Goal: Use online tool/utility

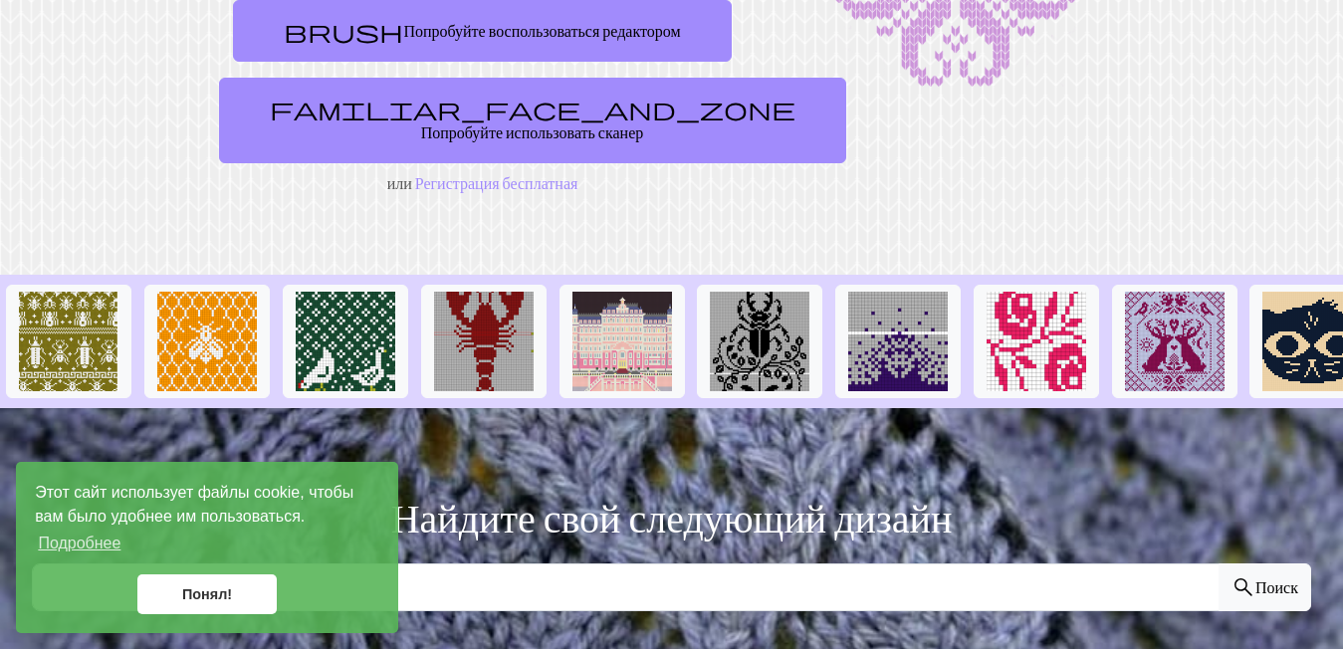
click at [202, 585] on link "Понял!" at bounding box center [206, 594] width 139 height 40
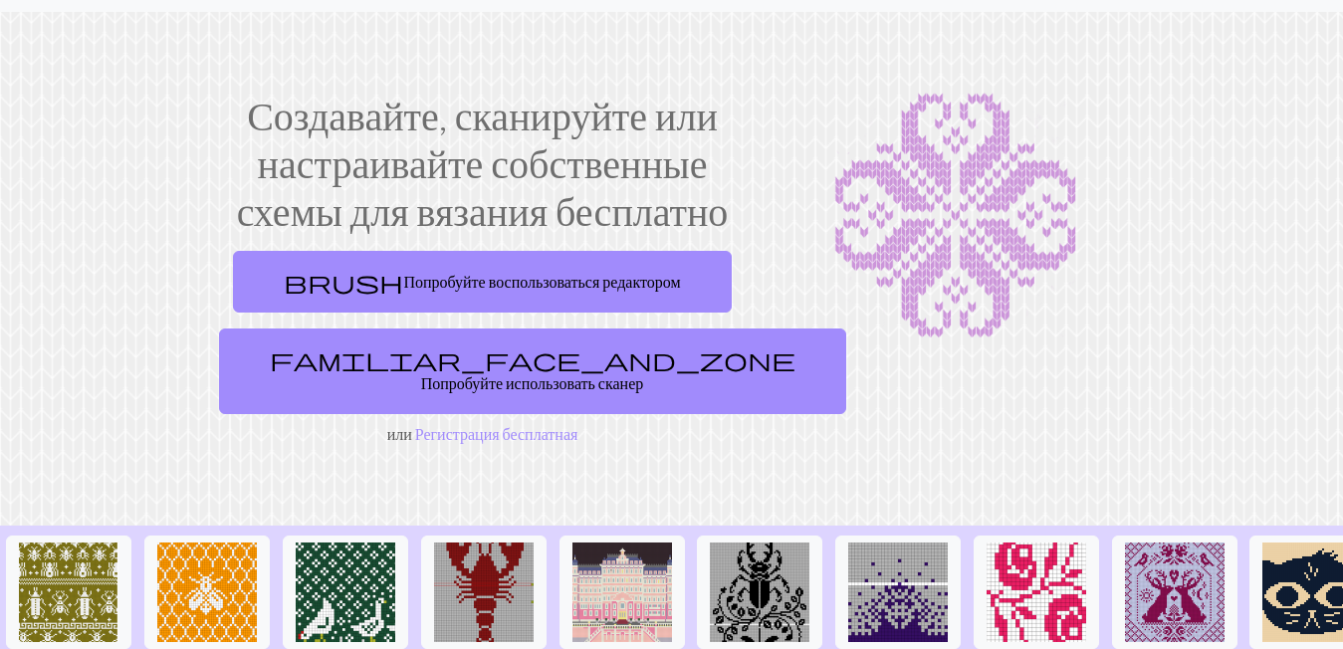
scroll to position [33, 0]
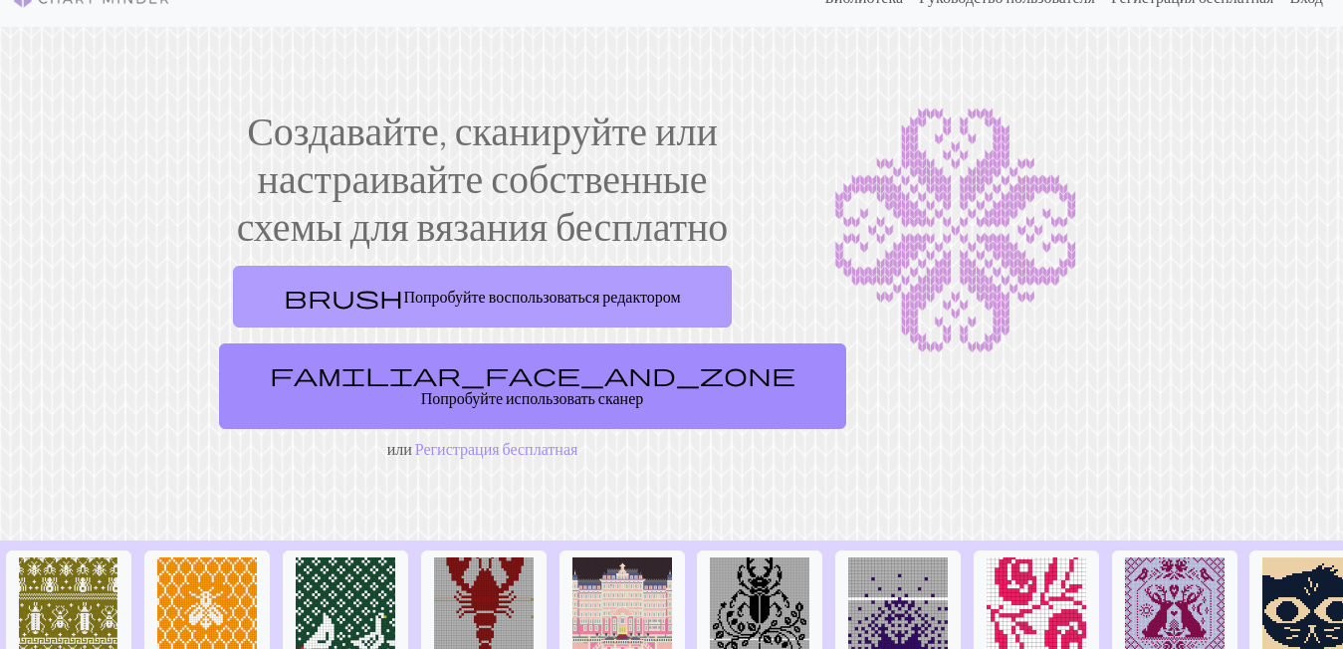
click at [485, 303] on link "brush Попробуйте воспользоваться редактором" at bounding box center [482, 297] width 498 height 62
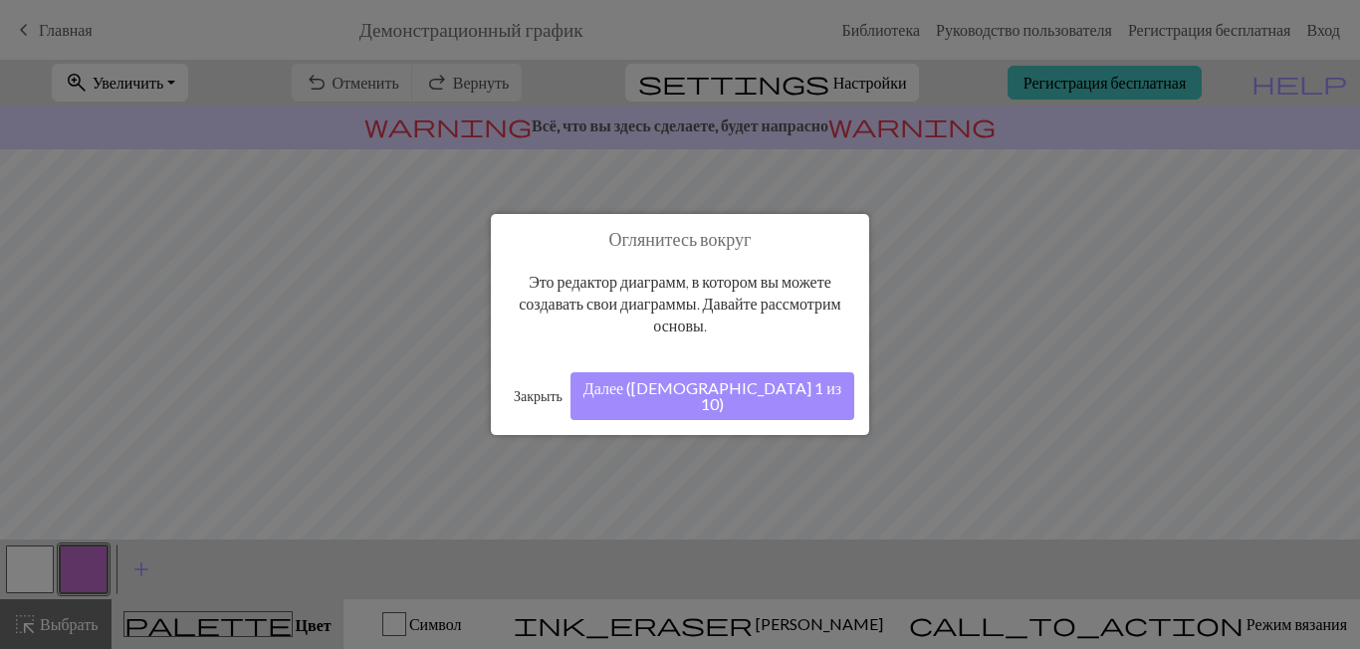
click at [753, 407] on button "Далее ([DEMOGRAPHIC_DATA] 1 из 10)" at bounding box center [712, 396] width 284 height 48
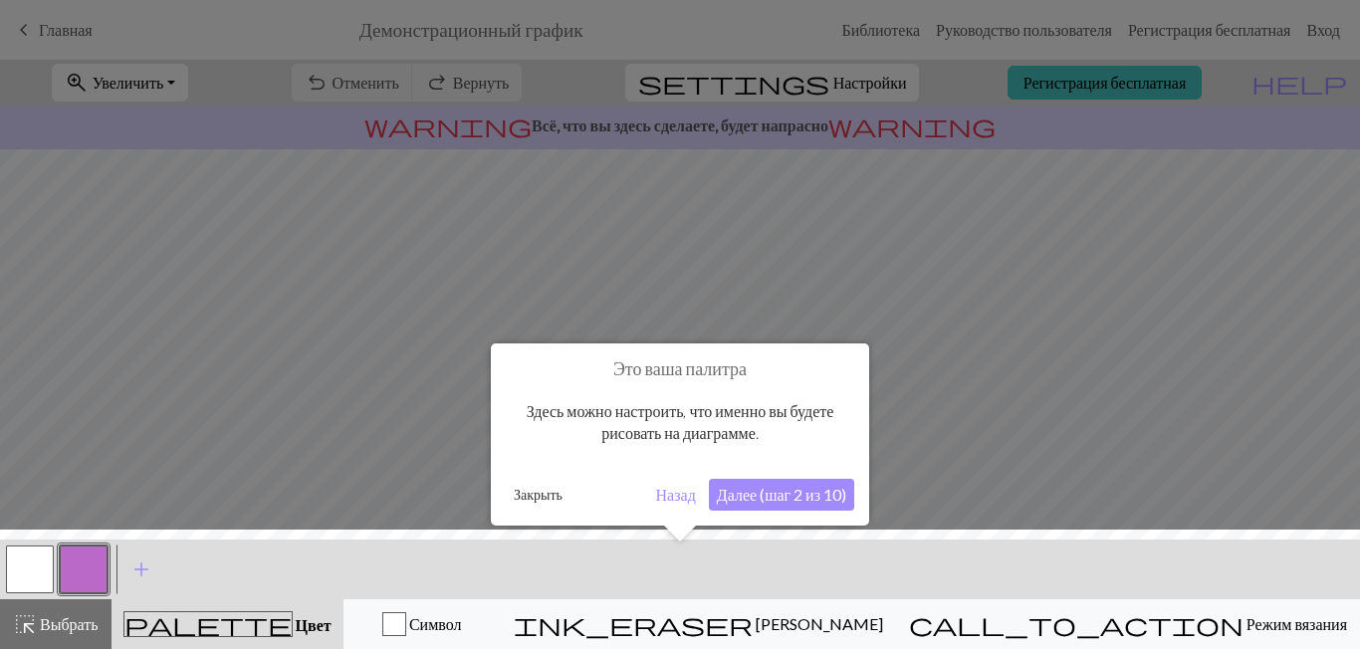
click at [758, 497] on button "Далее (шаг 2 из 10)" at bounding box center [781, 495] width 145 height 32
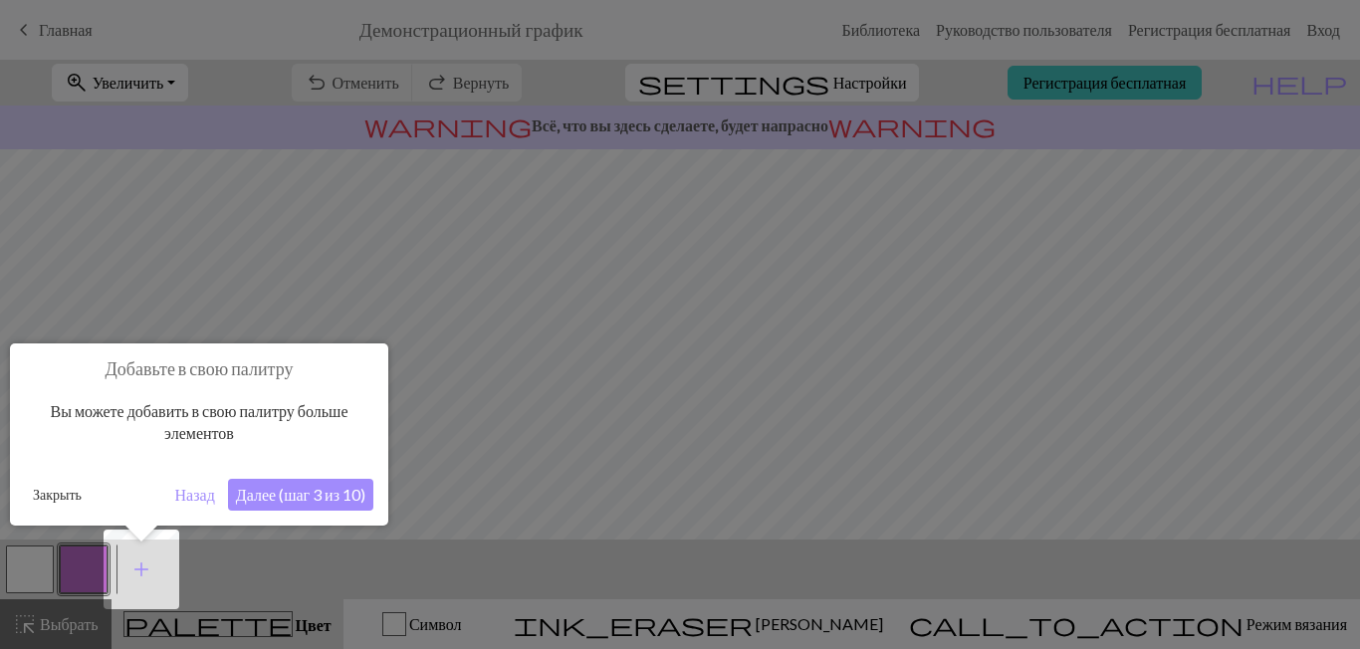
click at [270, 504] on button "Далее (шаг 3 из 10)" at bounding box center [300, 495] width 145 height 32
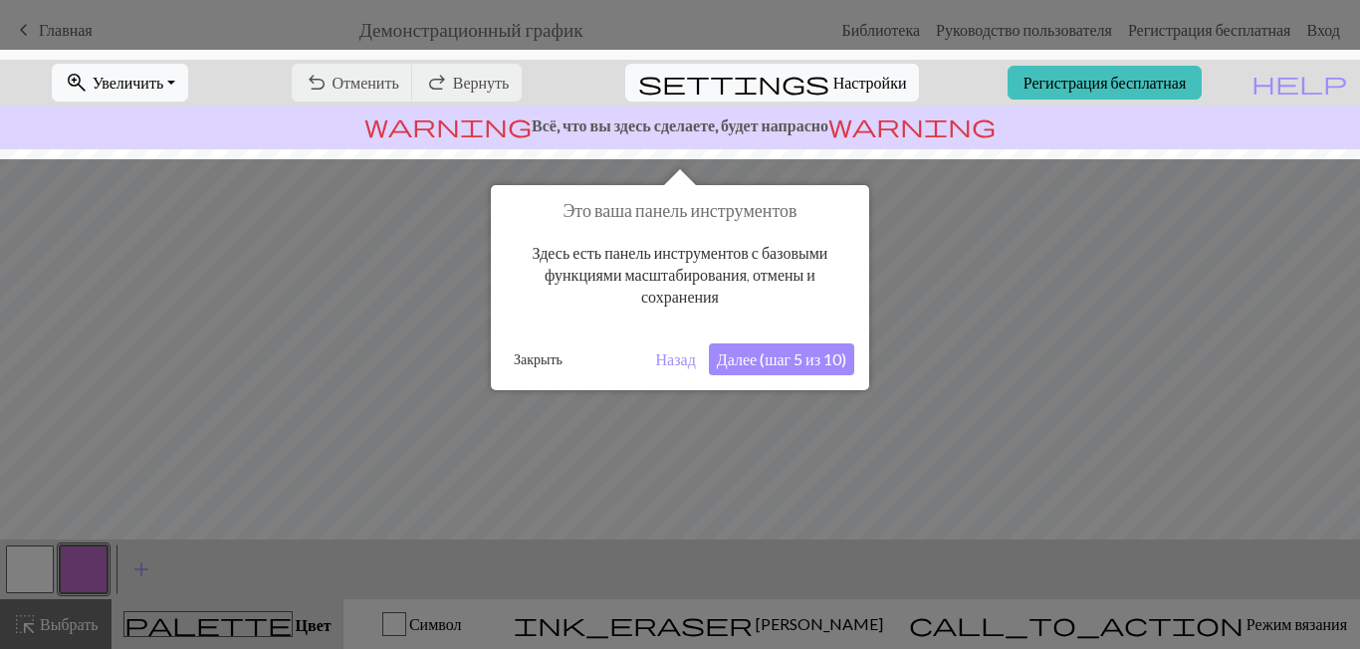
click at [736, 361] on button "Далее (шаг 5 из 10)" at bounding box center [781, 359] width 145 height 32
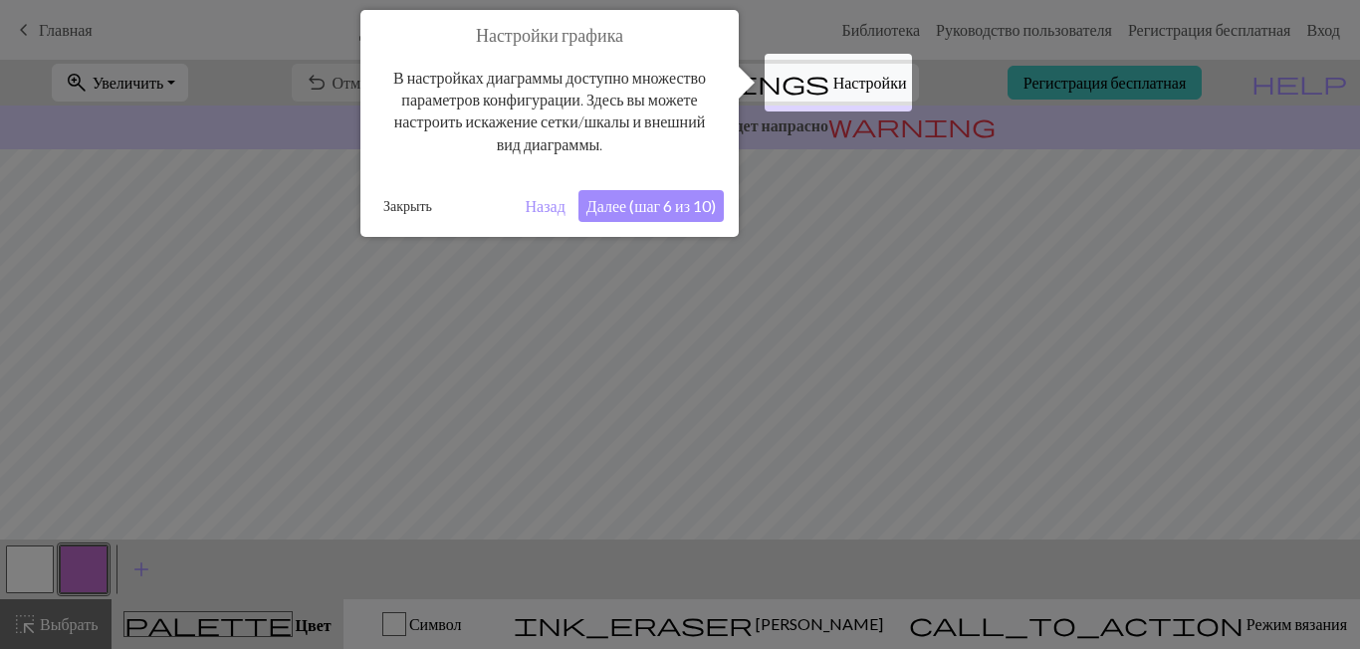
click at [642, 205] on button "Далее (шаг 6 из 10)" at bounding box center [650, 206] width 145 height 32
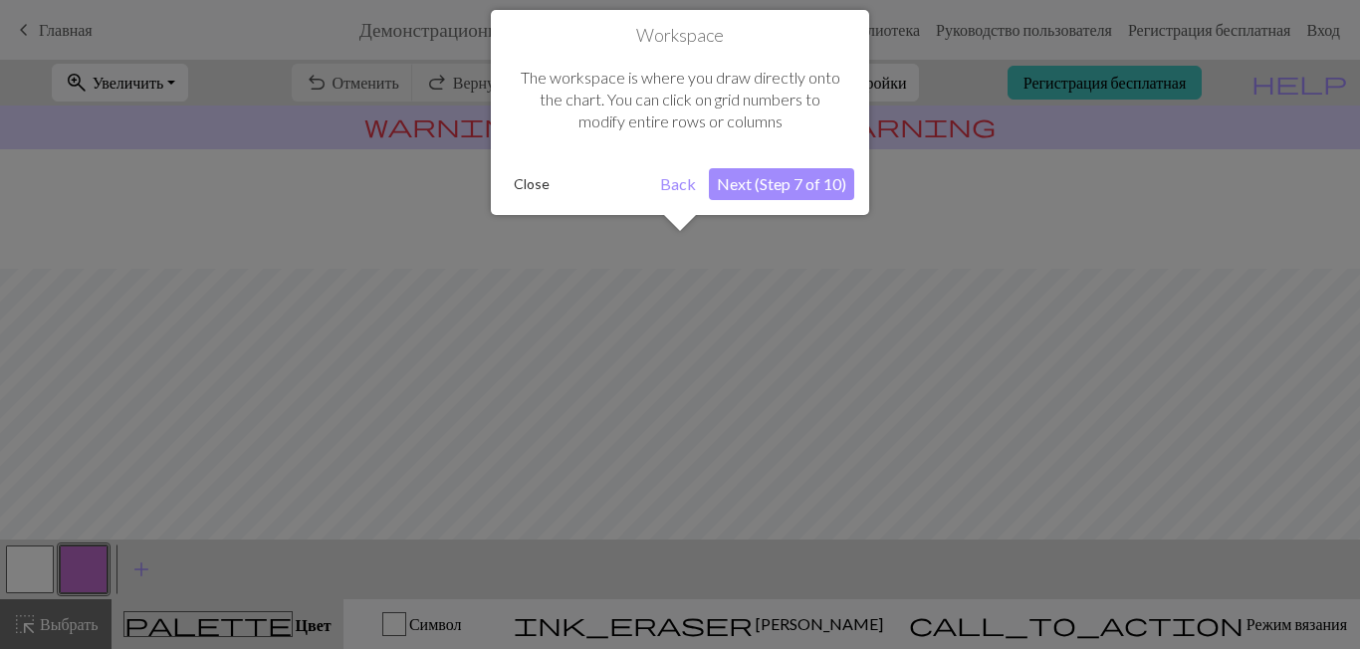
scroll to position [119, 0]
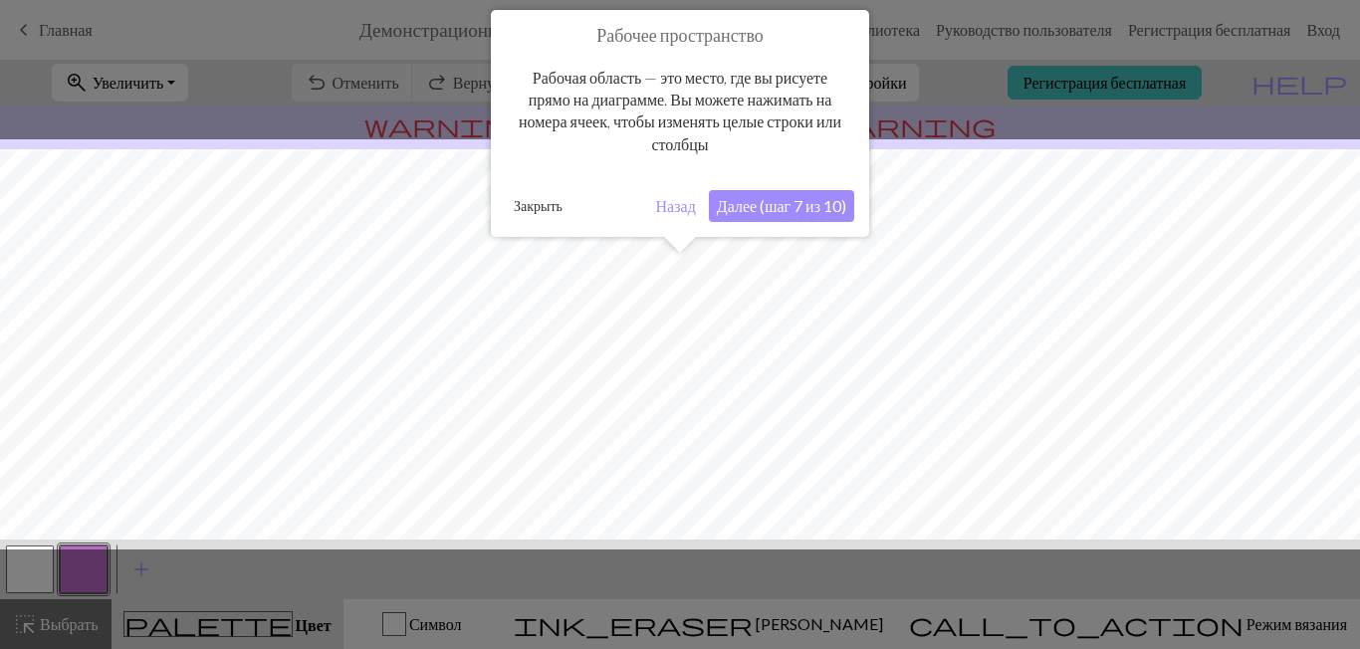
click at [727, 214] on button "Далее (шаг 7 из 10)" at bounding box center [781, 206] width 145 height 32
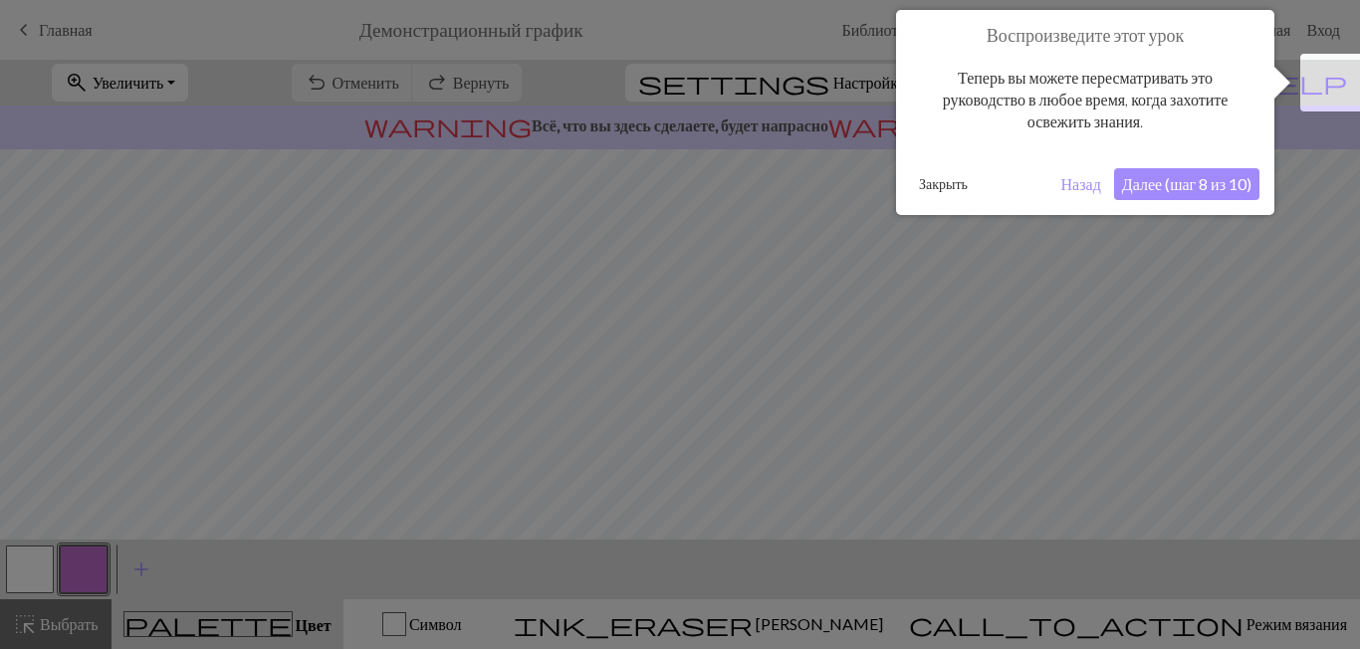
click at [1166, 187] on button "Далее (шаг 8 из 10)" at bounding box center [1186, 184] width 145 height 32
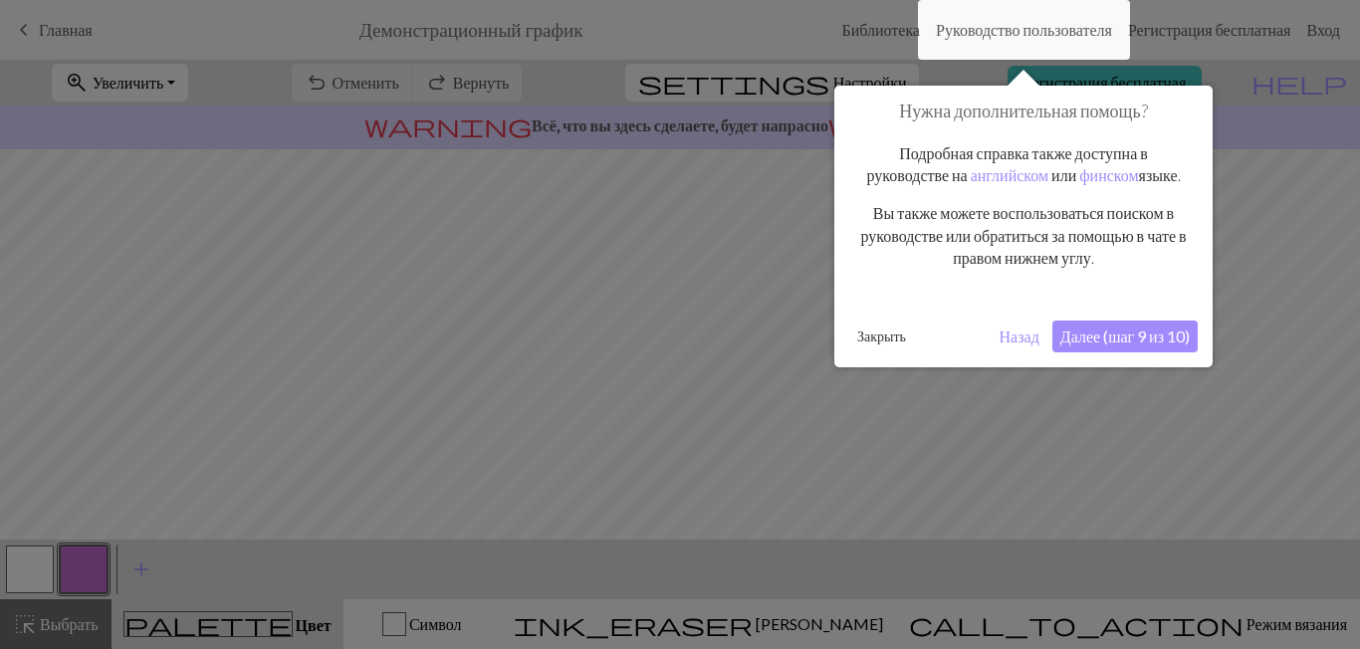
click at [1105, 333] on button "Далее (шаг 9 из 10)" at bounding box center [1124, 336] width 145 height 32
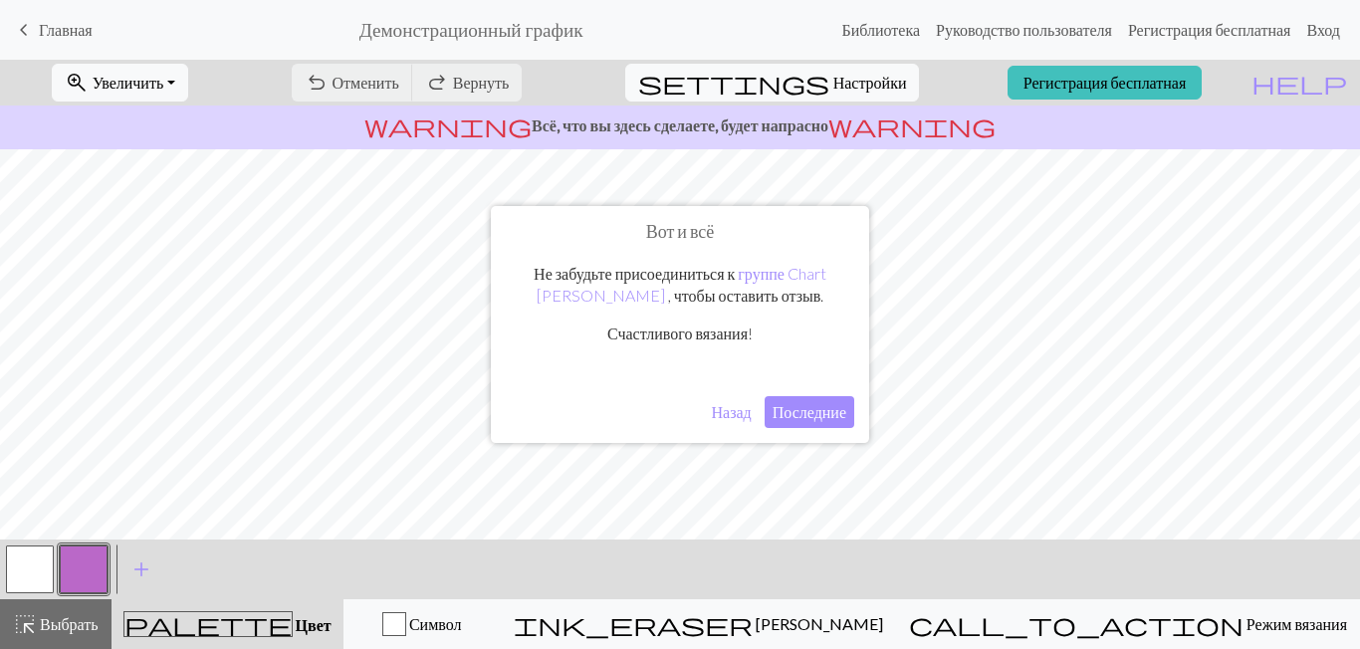
click at [791, 420] on button "Последние" at bounding box center [809, 412] width 90 height 32
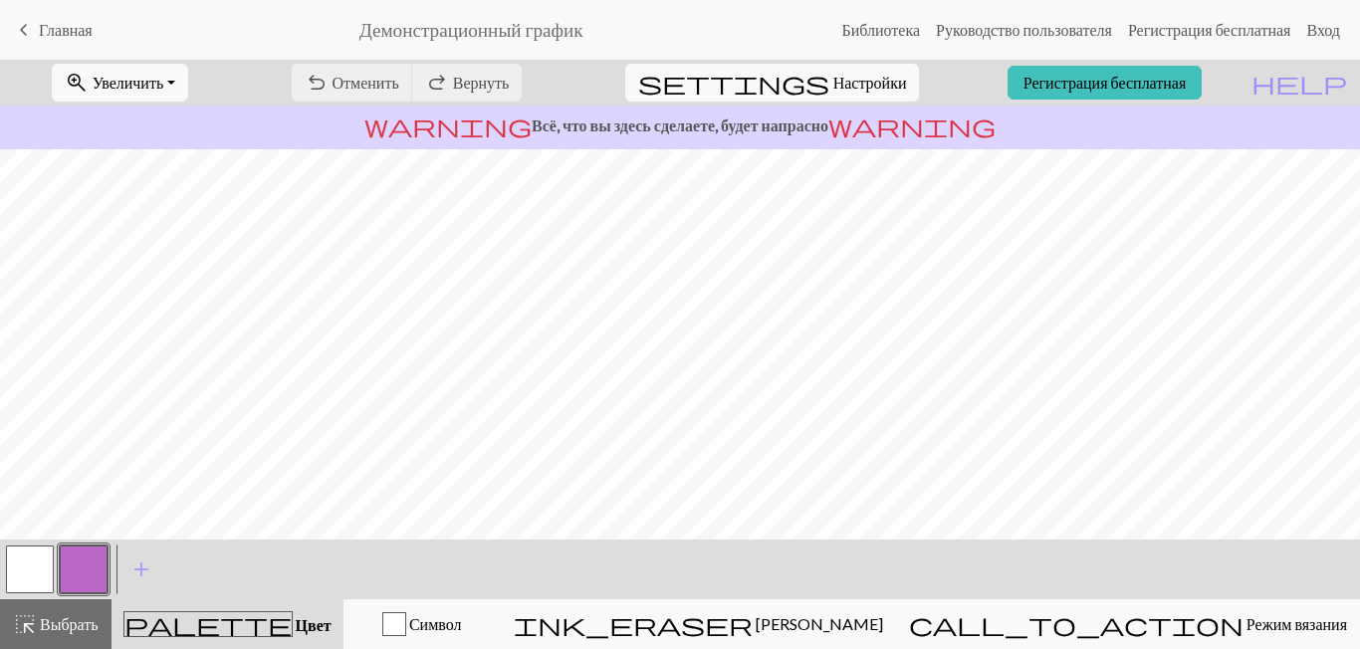
click at [731, 126] on p "warning Всё, что вы здесь сделаете, будет напрасно warning" at bounding box center [680, 125] width 1344 height 24
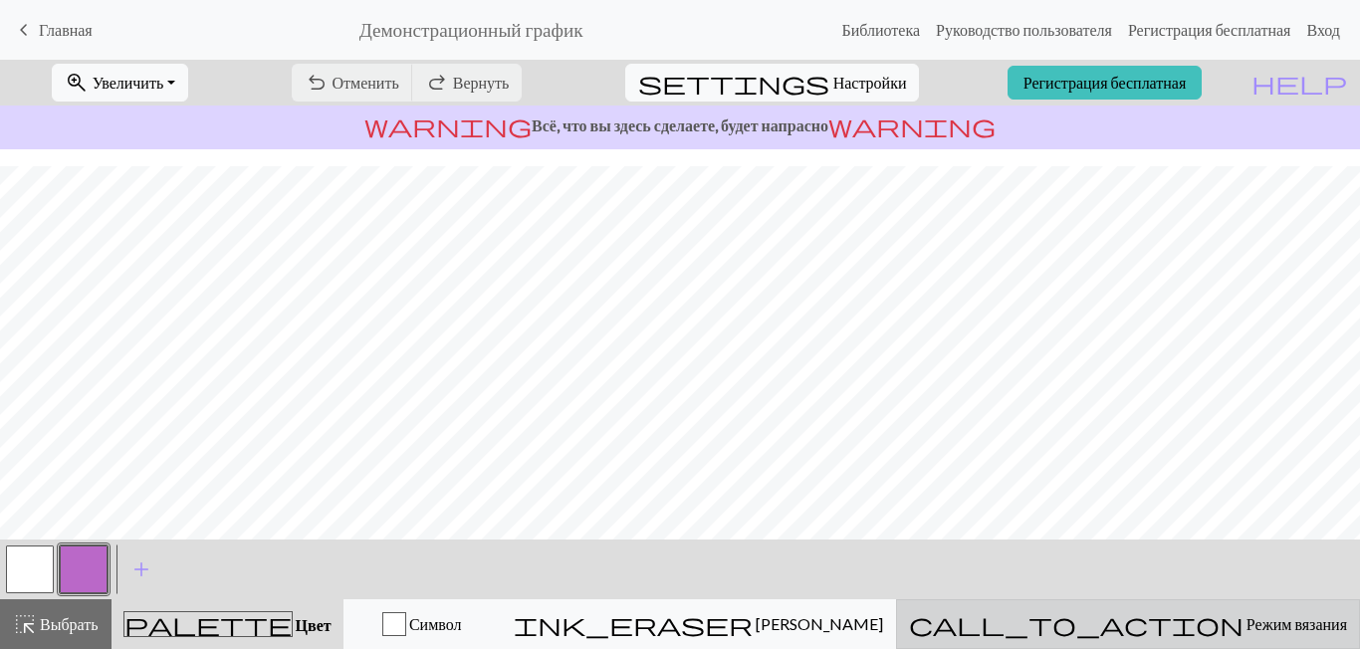
click at [1243, 625] on span "Режим вязания" at bounding box center [1295, 623] width 104 height 19
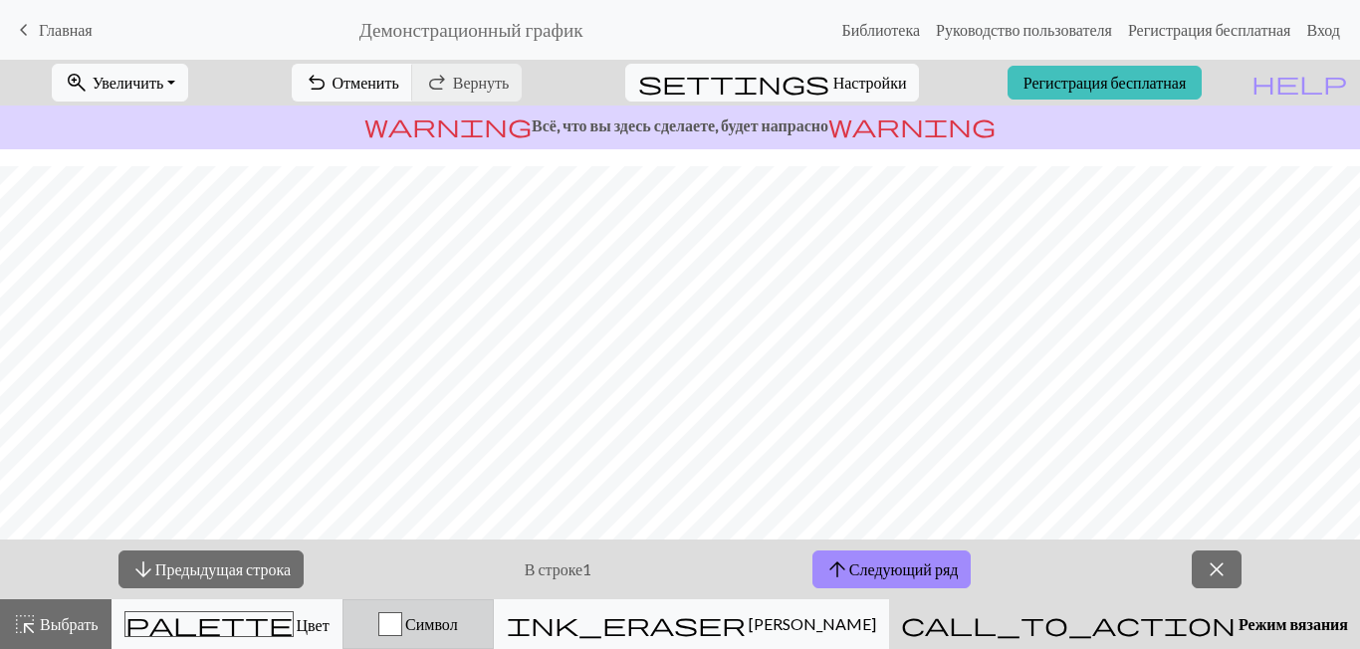
click at [402, 630] on div "button" at bounding box center [390, 624] width 24 height 24
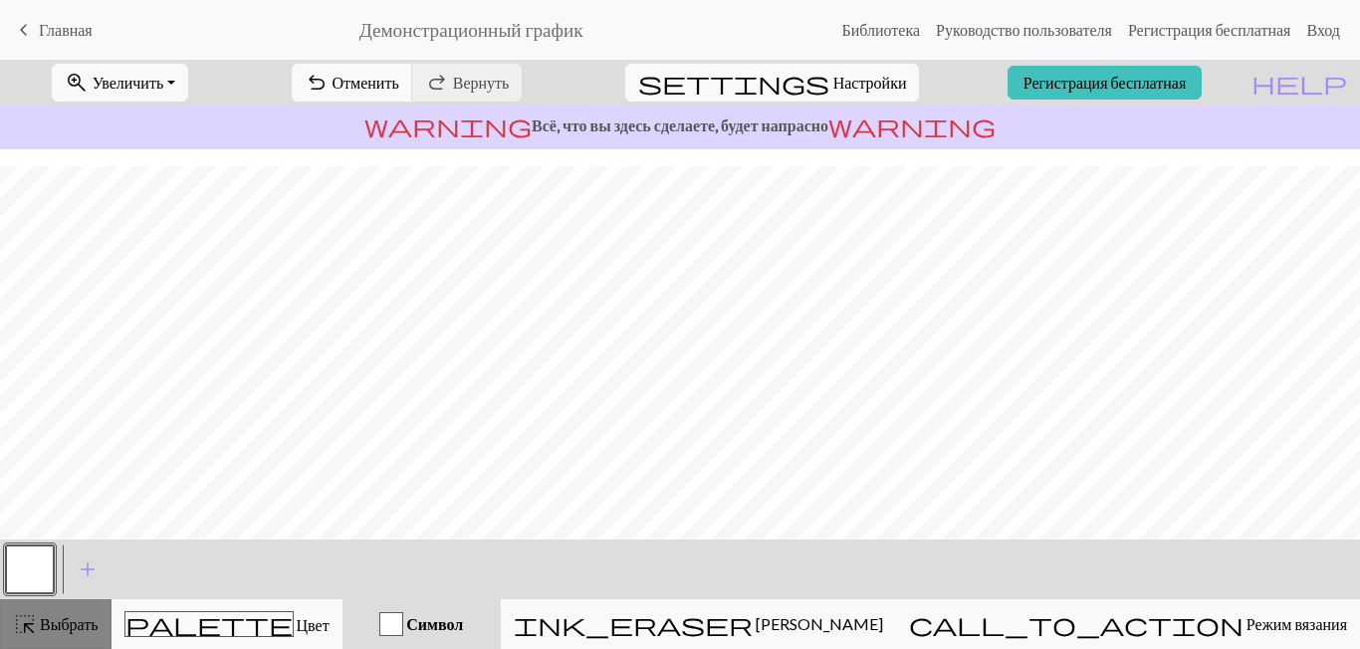
click at [65, 624] on span "Выбрать" at bounding box center [68, 623] width 62 height 19
click at [87, 564] on span "add" at bounding box center [88, 569] width 24 height 28
click at [80, 575] on button "button" at bounding box center [84, 569] width 48 height 48
click at [403, 632] on div "button" at bounding box center [391, 624] width 24 height 24
click at [403, 622] on div "button" at bounding box center [391, 624] width 24 height 24
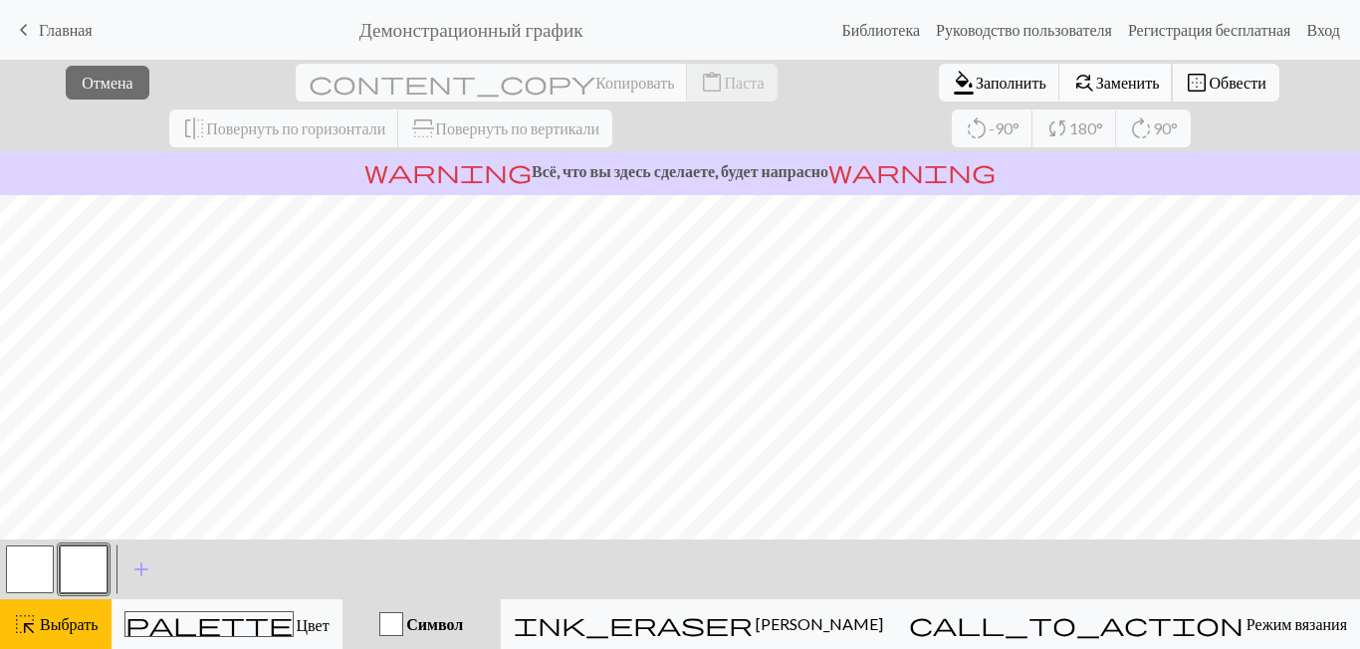
click at [1096, 85] on span "Заменить" at bounding box center [1128, 82] width 64 height 19
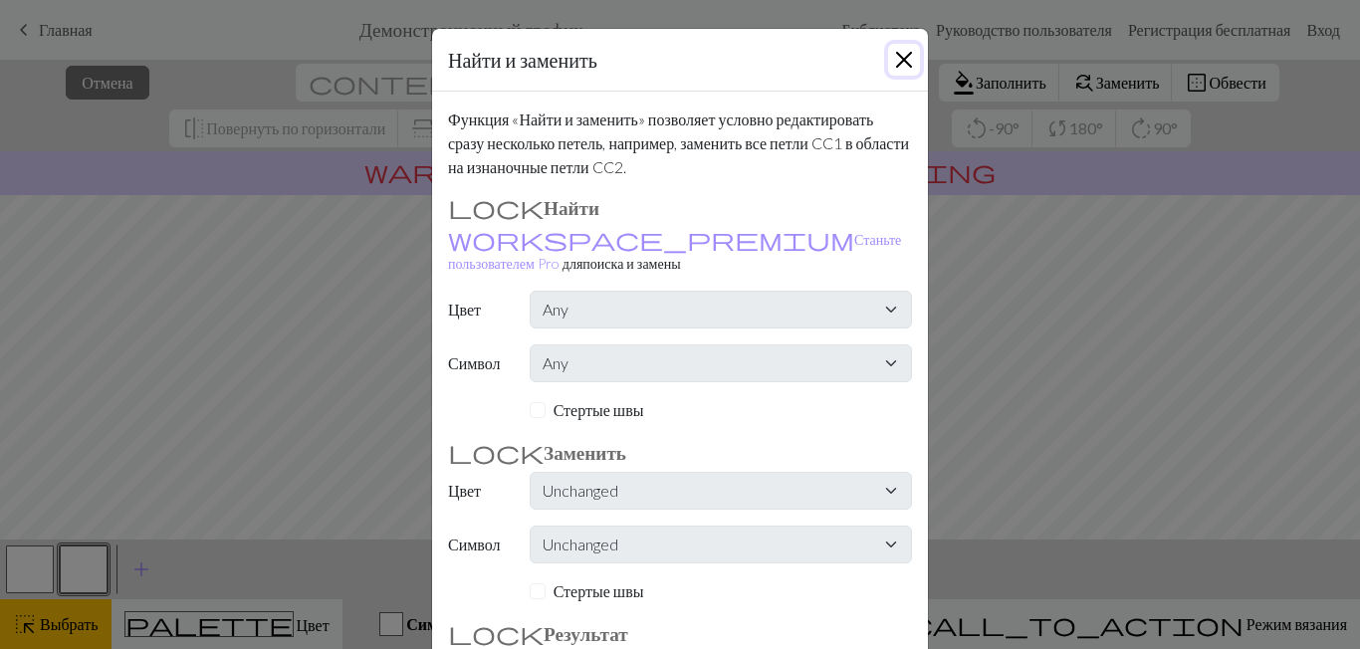
click at [899, 67] on button "Закрыть" at bounding box center [904, 60] width 32 height 32
